Goal: Task Accomplishment & Management: Manage account settings

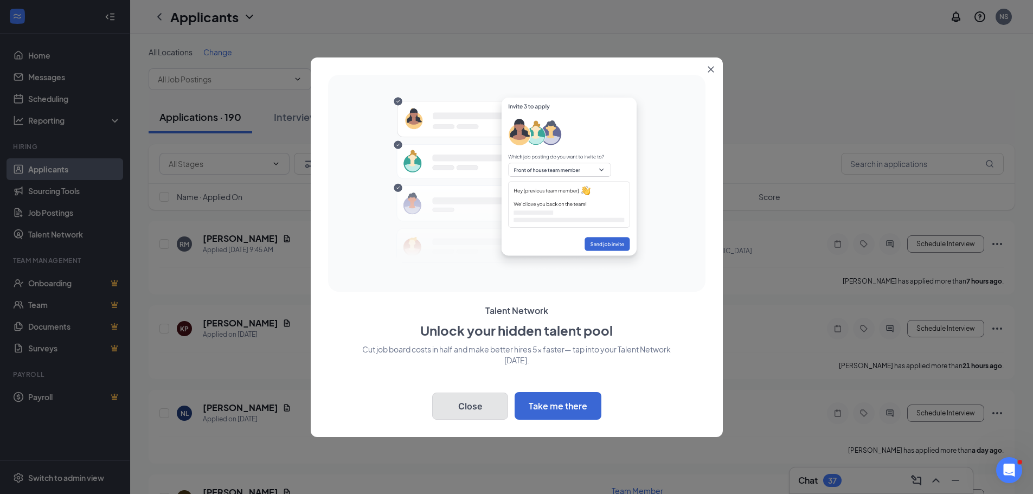
click at [456, 402] on button "Close" at bounding box center [470, 406] width 76 height 27
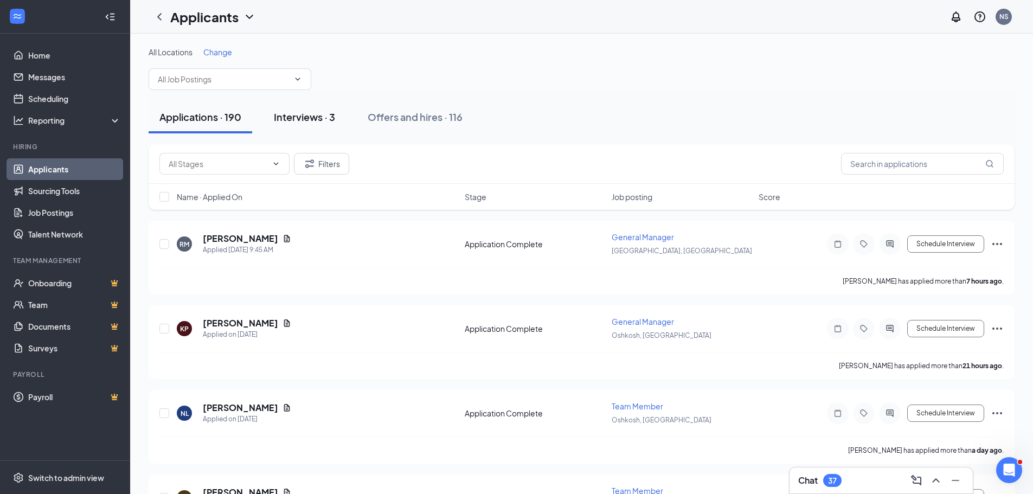
click at [312, 115] on div "Interviews · 3" at bounding box center [304, 117] width 61 height 14
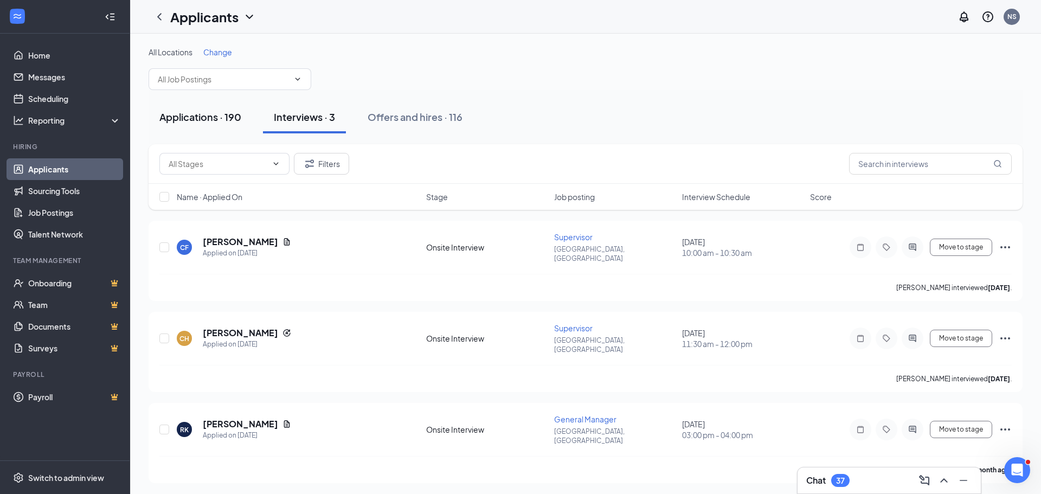
click at [209, 113] on div "Applications · 190" at bounding box center [200, 117] width 82 height 14
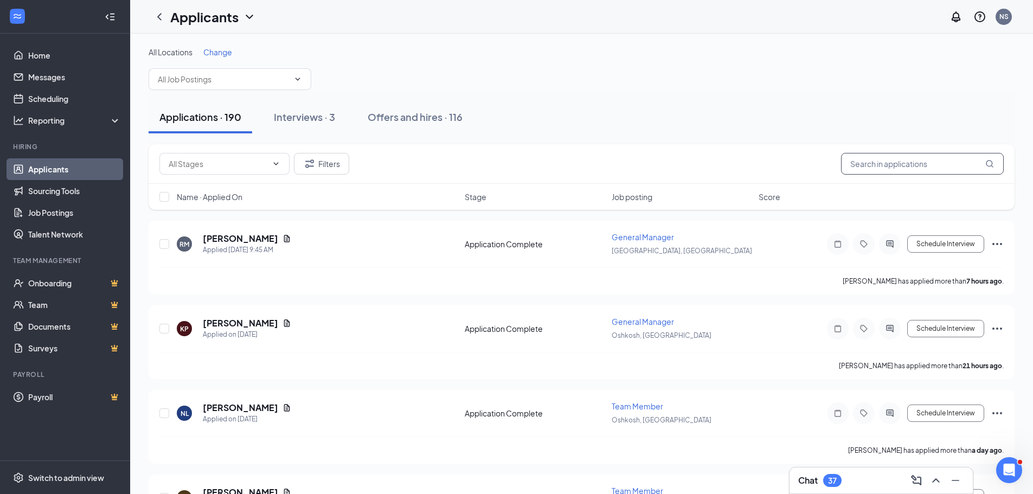
click at [930, 166] on input "text" at bounding box center [922, 164] width 163 height 22
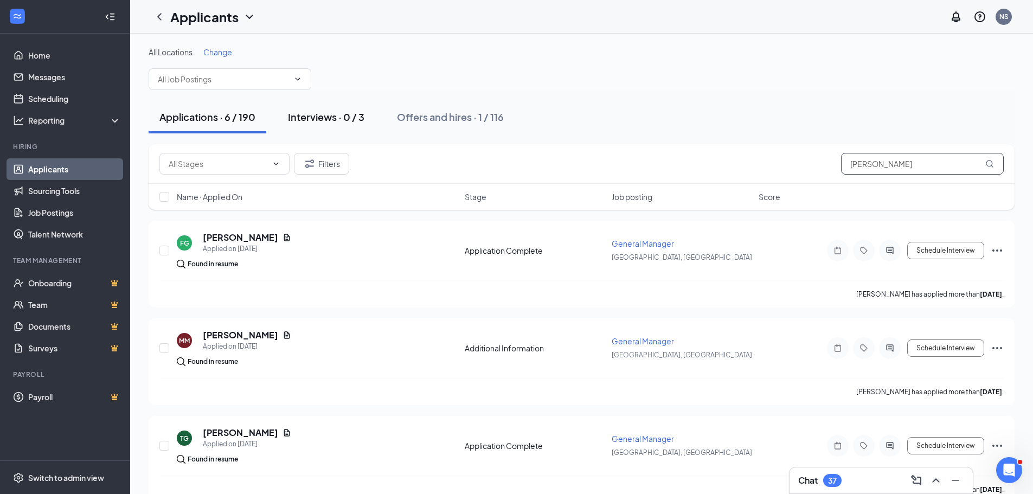
type input "[PERSON_NAME]"
click at [300, 118] on div "Interviews · 0 / 3" at bounding box center [326, 117] width 76 height 14
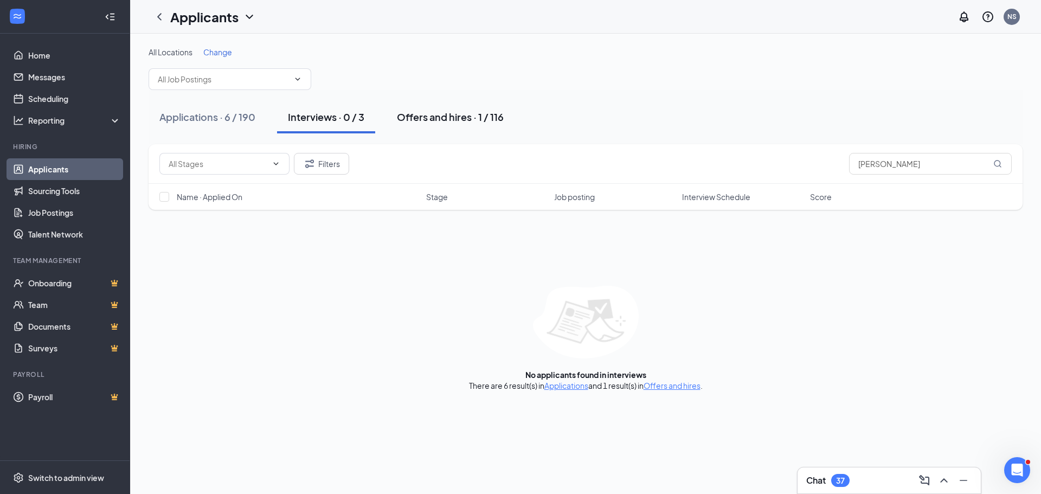
click at [429, 125] on button "Offers and hires · 1 / 116" at bounding box center [450, 117] width 128 height 33
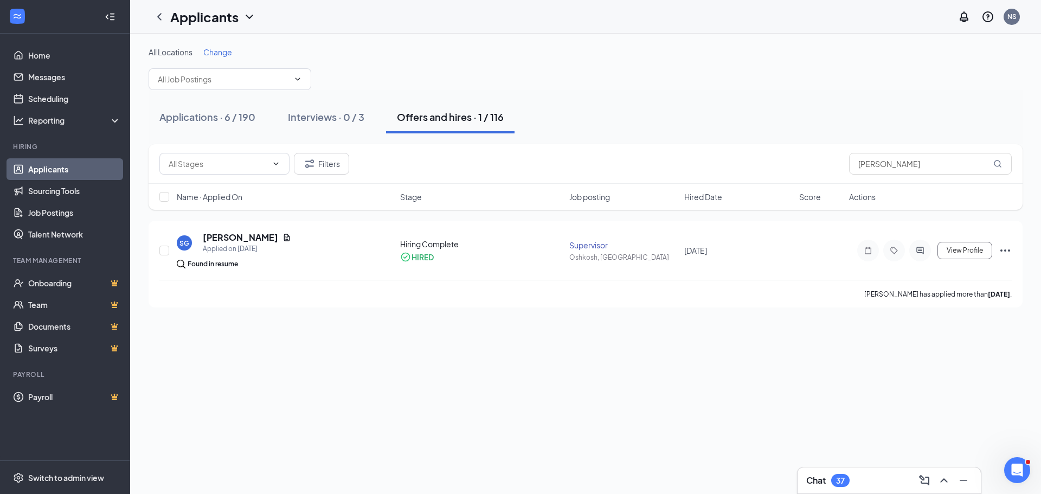
click at [61, 177] on link "Applicants" at bounding box center [74, 169] width 93 height 22
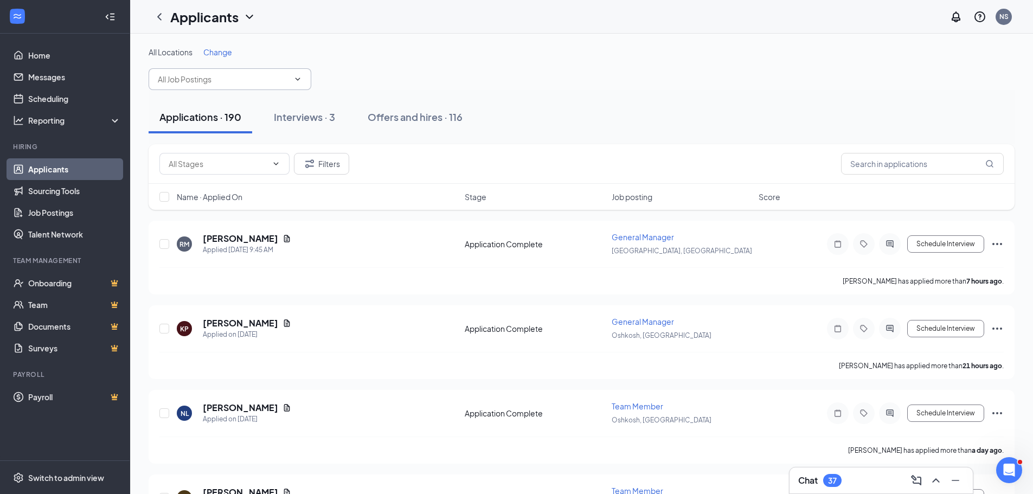
click at [265, 87] on span at bounding box center [230, 79] width 163 height 22
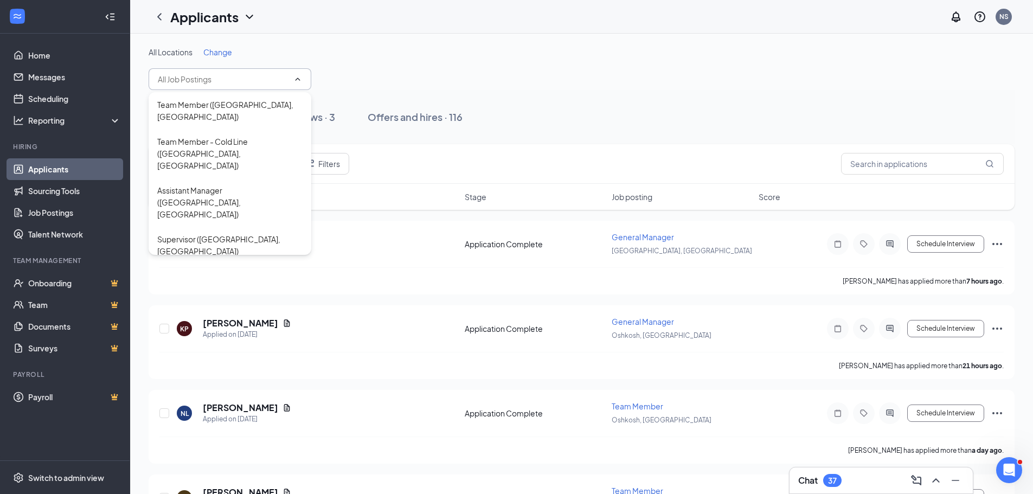
click at [278, 270] on div "General Manager ([GEOGRAPHIC_DATA], [GEOGRAPHIC_DATA])" at bounding box center [229, 288] width 145 height 36
type input "General Manager ([GEOGRAPHIC_DATA], [GEOGRAPHIC_DATA])"
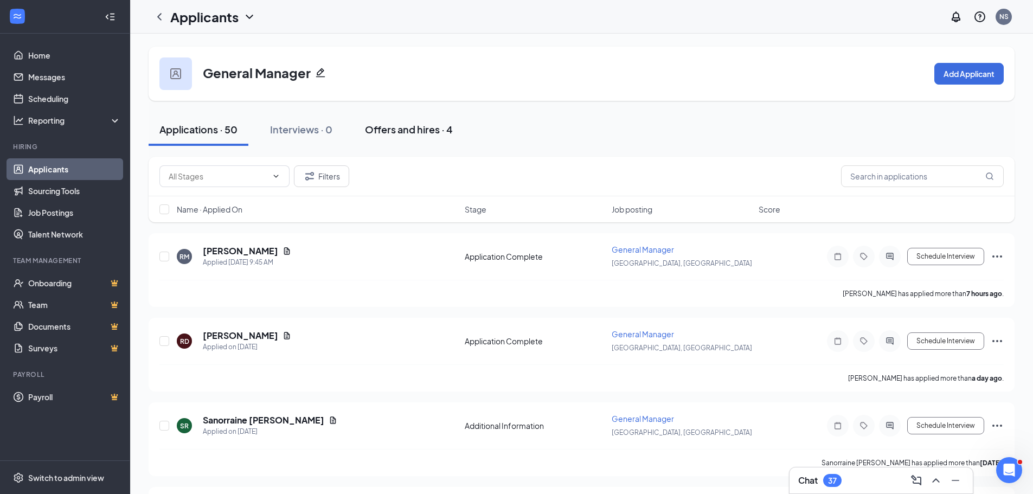
click at [406, 123] on div "Offers and hires · 4" at bounding box center [409, 130] width 88 height 14
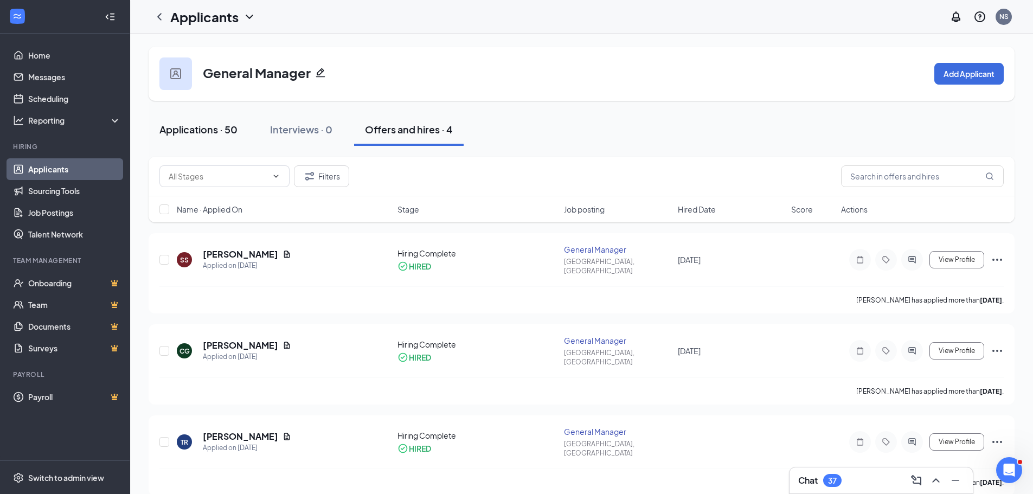
click at [215, 133] on div "Applications · 50" at bounding box center [198, 130] width 78 height 14
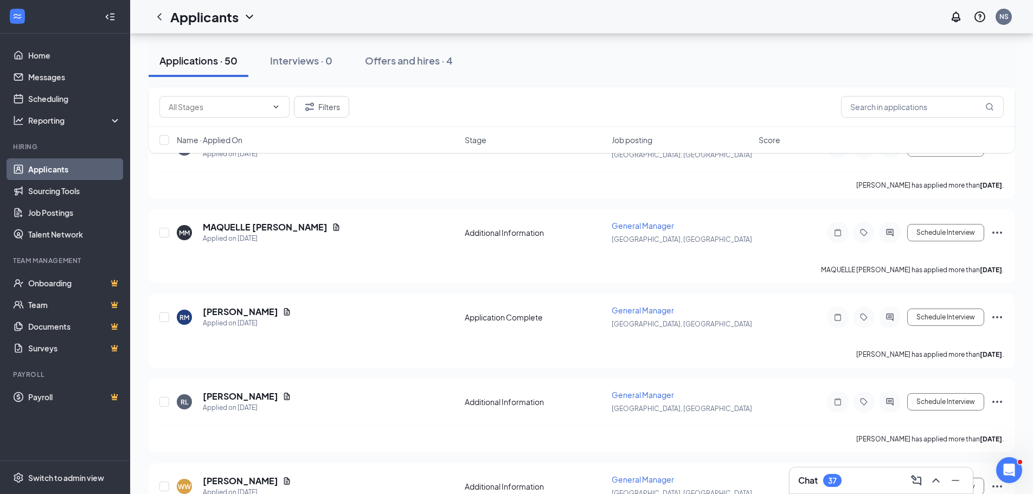
scroll to position [1138, 0]
